Goal: Task Accomplishment & Management: Manage account settings

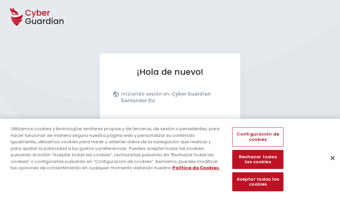
scroll to position [82, 0]
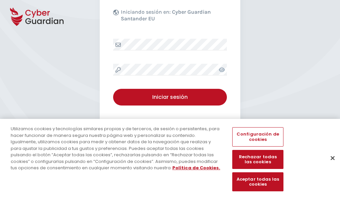
click at [329, 165] on button "Cerrar" at bounding box center [332, 158] width 15 height 15
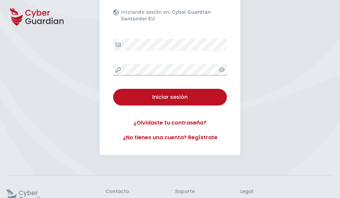
scroll to position [130, 0]
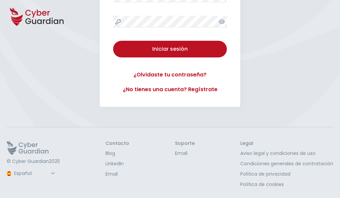
click at [113, 41] on button "Iniciar sesión" at bounding box center [170, 49] width 114 height 17
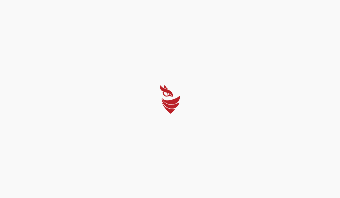
scroll to position [0, 0]
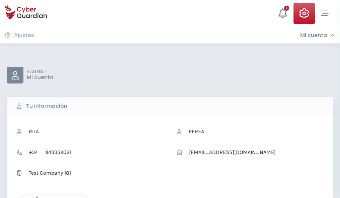
click at [35, 198] on icon "button" at bounding box center [35, 200] width 6 height 6
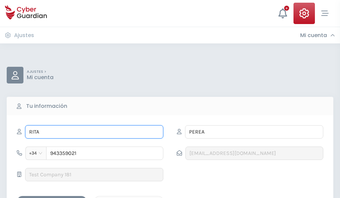
click at [94, 132] on input "RITA" at bounding box center [94, 131] width 138 height 13
type input "R"
type input "Edelmiro"
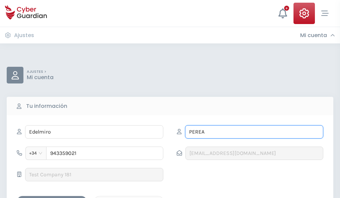
click at [254, 132] on input "PEREA" at bounding box center [254, 131] width 138 height 13
type input "P"
type input "Álvarez"
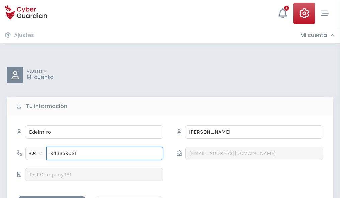
click at [105, 153] on input "943359021" at bounding box center [104, 153] width 117 height 13
type input "9"
type input "807690551"
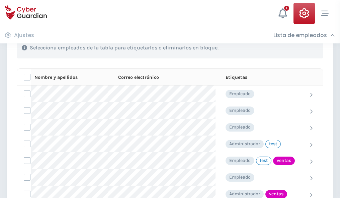
scroll to position [303, 0]
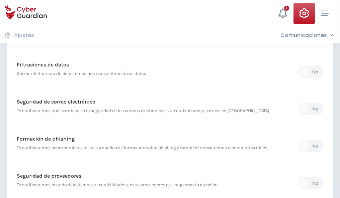
scroll to position [352, 0]
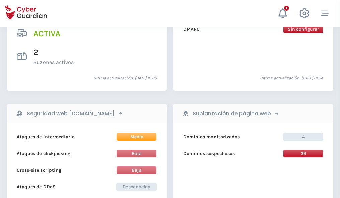
scroll to position [679, 0]
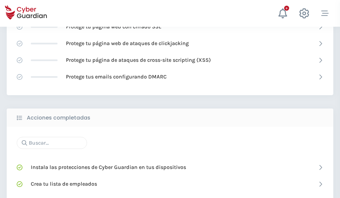
scroll to position [445, 0]
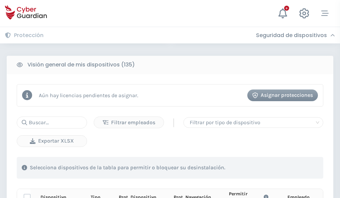
scroll to position [591, 0]
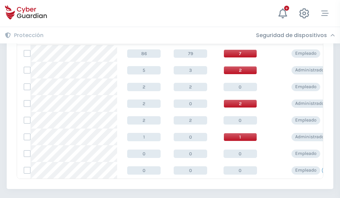
scroll to position [310, 0]
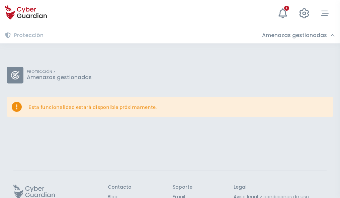
scroll to position [43, 0]
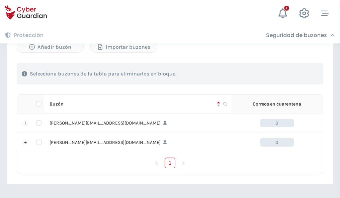
scroll to position [291, 0]
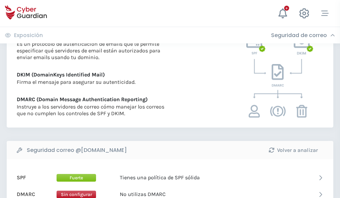
scroll to position [361, 0]
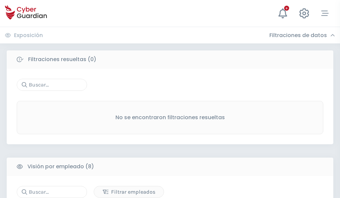
scroll to position [570, 0]
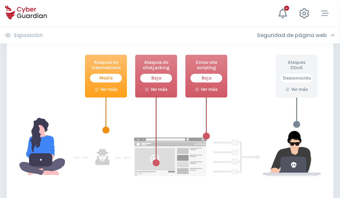
scroll to position [364, 0]
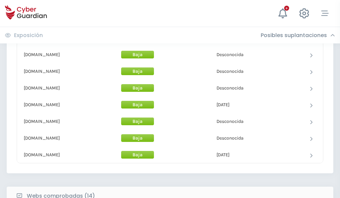
scroll to position [652, 0]
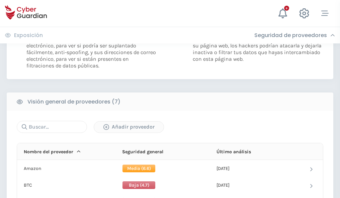
scroll to position [448, 0]
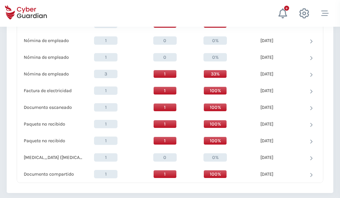
scroll to position [693, 0]
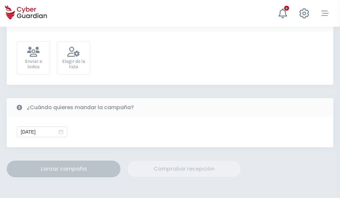
scroll to position [245, 0]
